Goal: Task Accomplishment & Management: Use online tool/utility

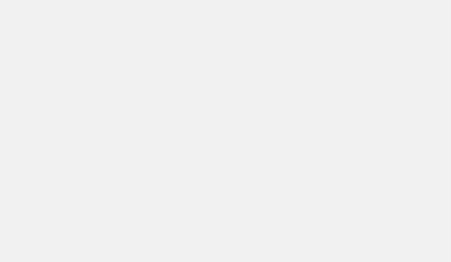
select select "**"
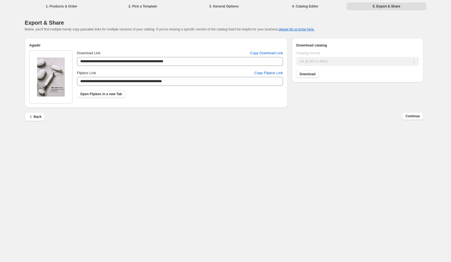
click at [126, 130] on div "**********" at bounding box center [224, 131] width 448 height 262
